Goal: Book appointment/travel/reservation

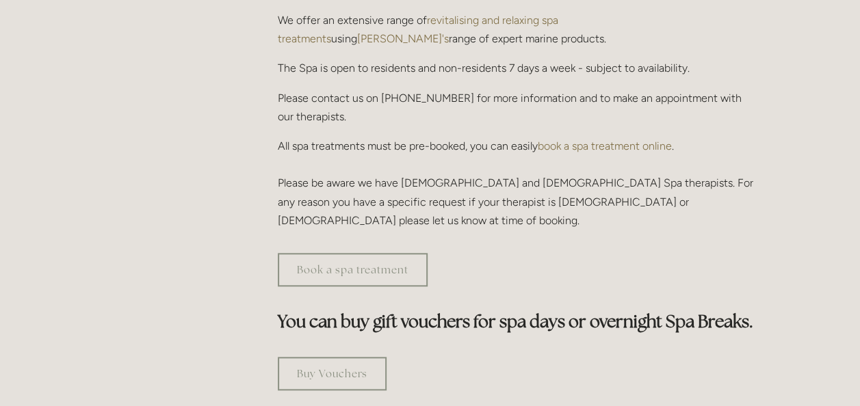
scroll to position [616, 0]
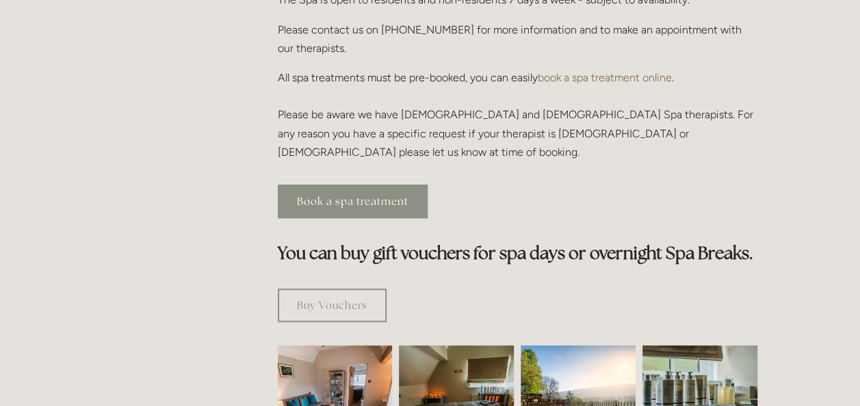
click at [365, 185] on link "Book a spa treatment" at bounding box center [353, 202] width 150 height 34
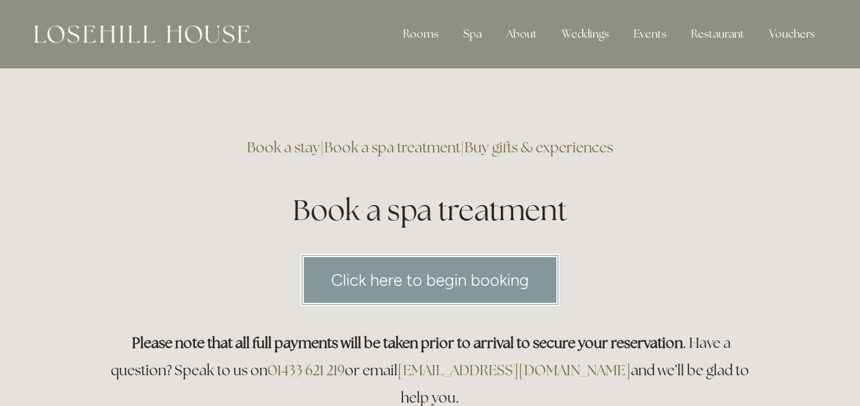
scroll to position [68, 0]
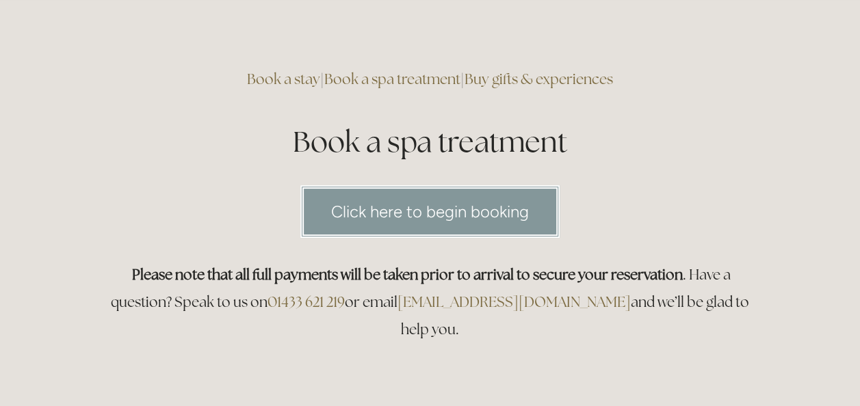
click at [406, 209] on link "Click here to begin booking" at bounding box center [429, 211] width 259 height 53
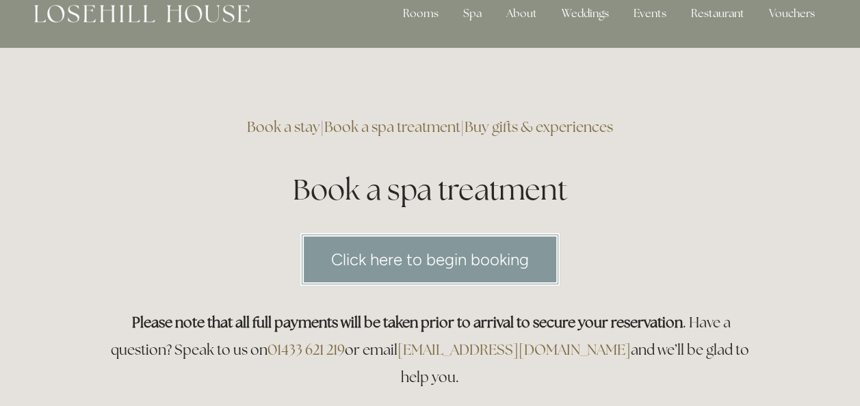
scroll to position [0, 0]
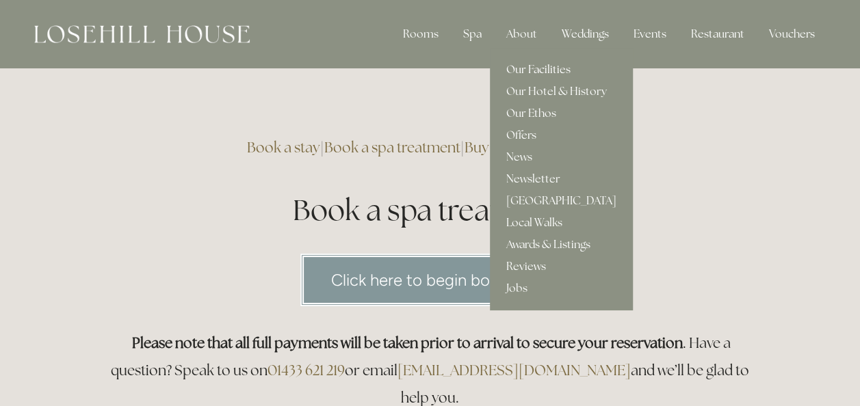
click at [524, 68] on link "Our Facilities" at bounding box center [561, 70] width 143 height 22
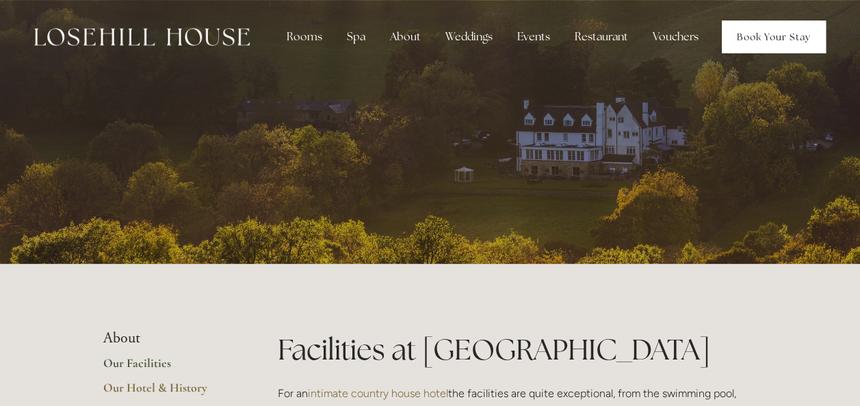
click at [759, 38] on link "Book Your Stay" at bounding box center [774, 37] width 104 height 33
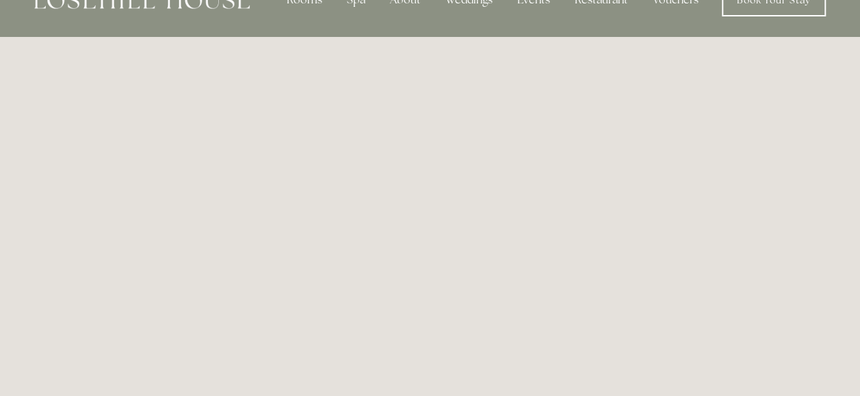
scroll to position [6, 0]
